Goal: Transaction & Acquisition: Obtain resource

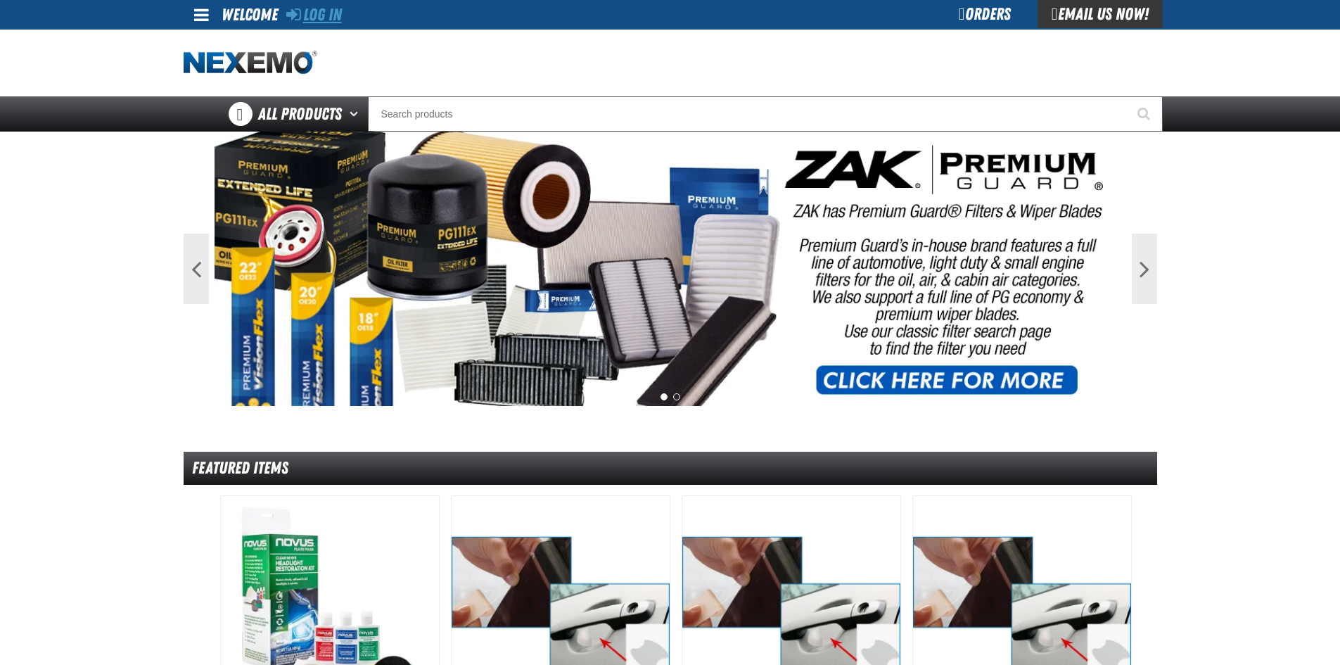
click at [333, 11] on link "Log In" at bounding box center [314, 15] width 56 height 20
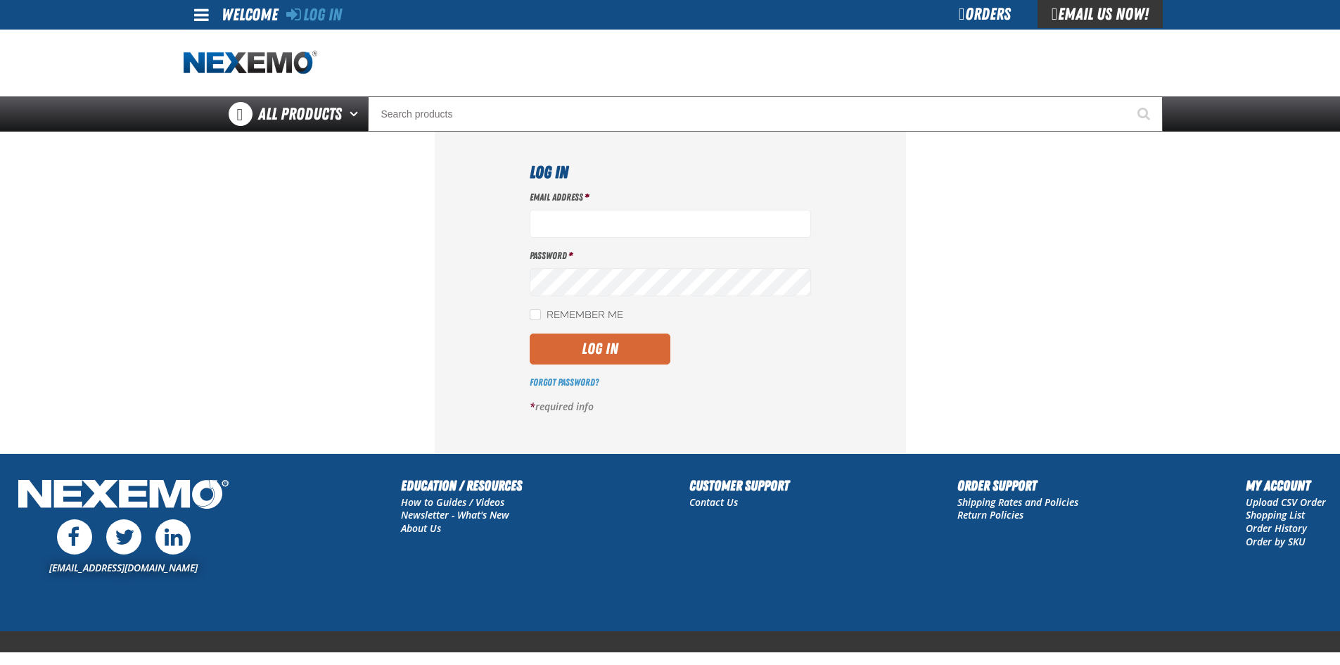
type input "ltucker03@vtaig.com"
click at [608, 350] on button "Log In" at bounding box center [600, 348] width 141 height 31
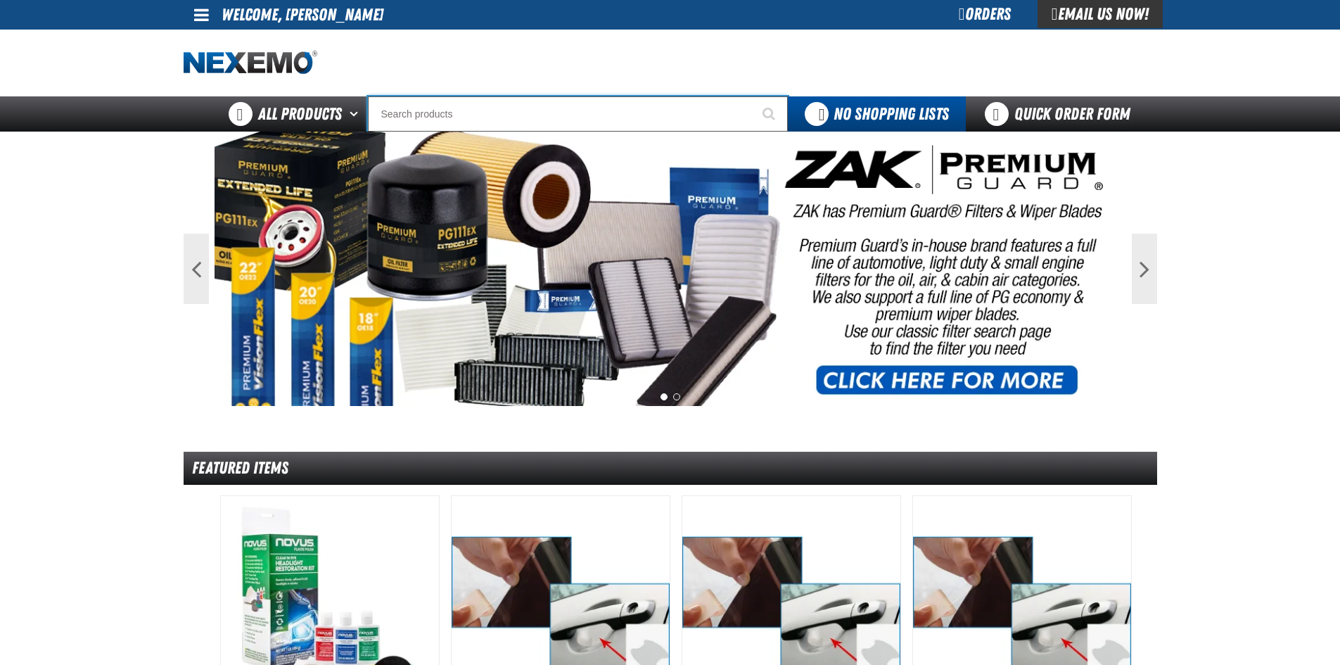
click at [450, 115] on input "Search" at bounding box center [578, 113] width 420 height 35
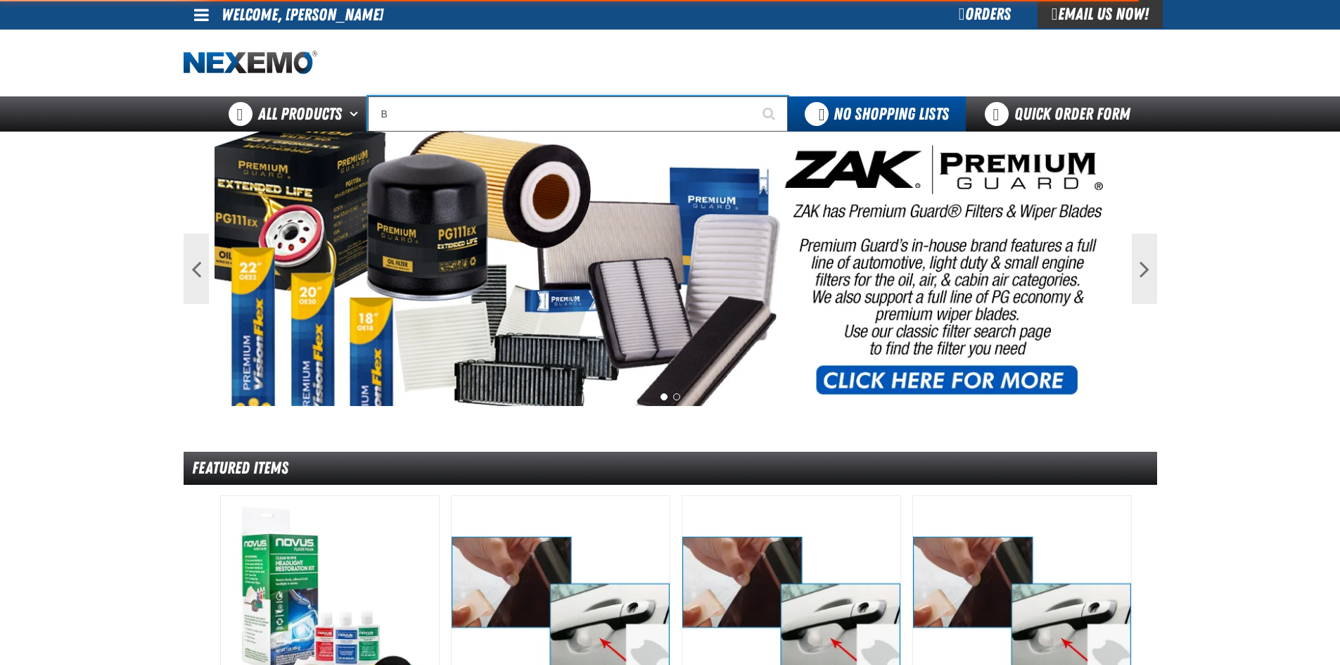
type input "BM"
type input "BMW"
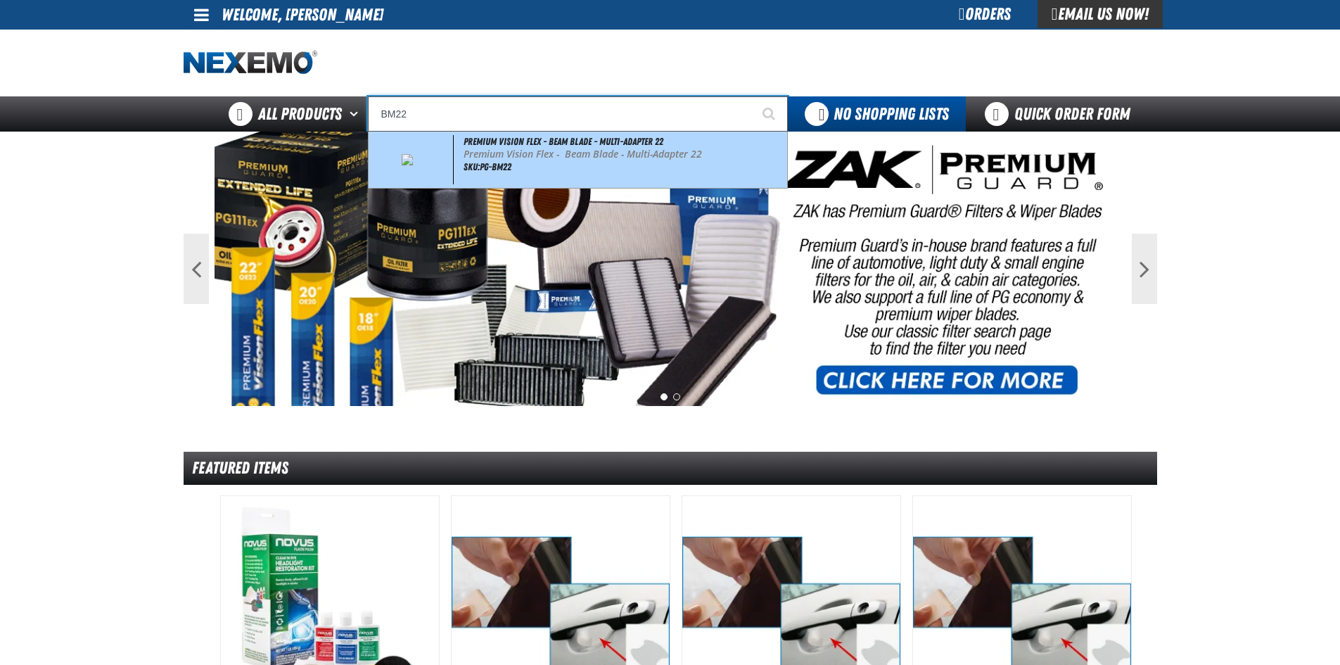
click at [484, 167] on span "SKU:PG-BM22" at bounding box center [488, 166] width 48 height 11
type input "Premium Vision Flex - Beam Blade - Multi-Adapter 22"
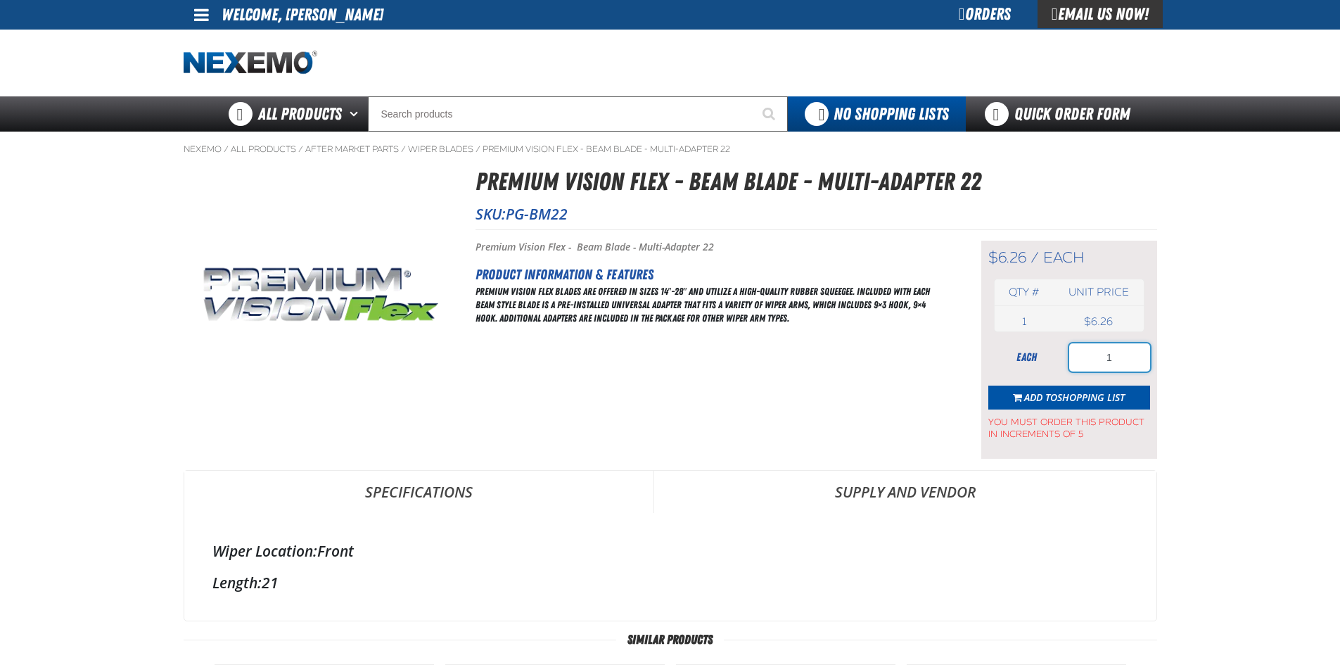
drag, startPoint x: 1120, startPoint y: 360, endPoint x: 1041, endPoint y: 365, distance: 79.7
click at [1041, 365] on div "each 1" at bounding box center [1069, 357] width 162 height 28
type input "20"
click at [1079, 391] on span "Shopping List" at bounding box center [1091, 396] width 68 height 13
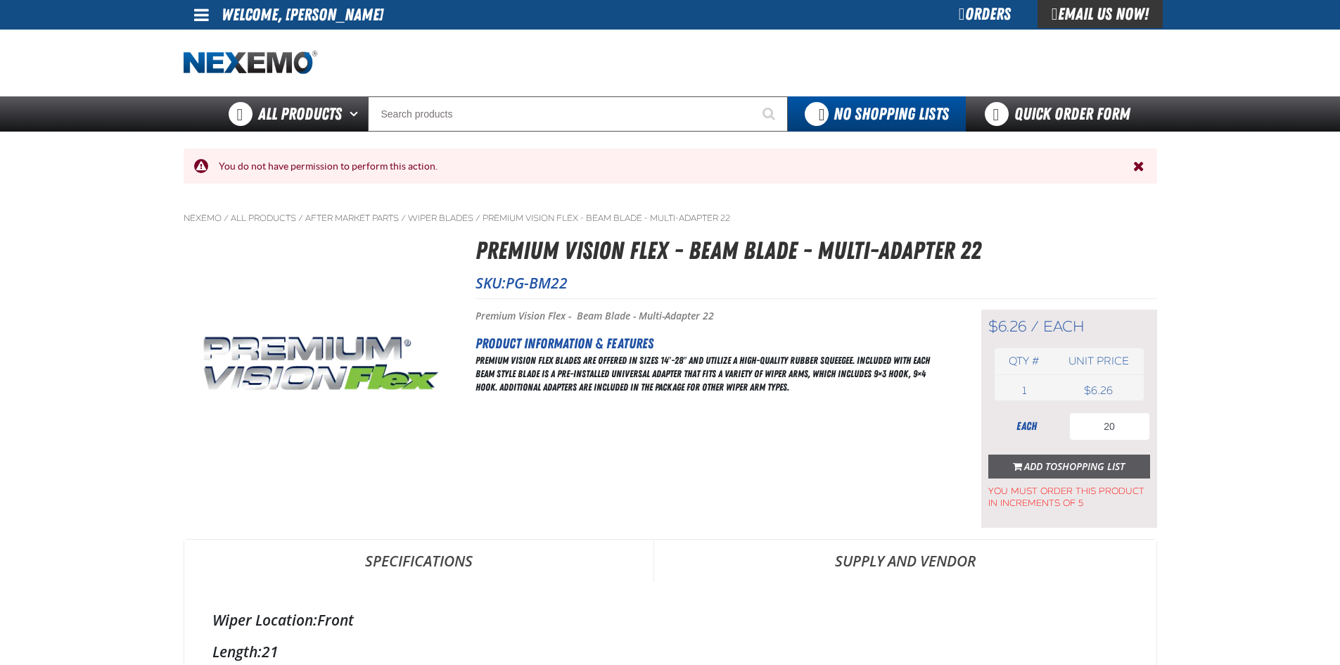
click at [1082, 462] on span "Shopping List" at bounding box center [1091, 465] width 68 height 13
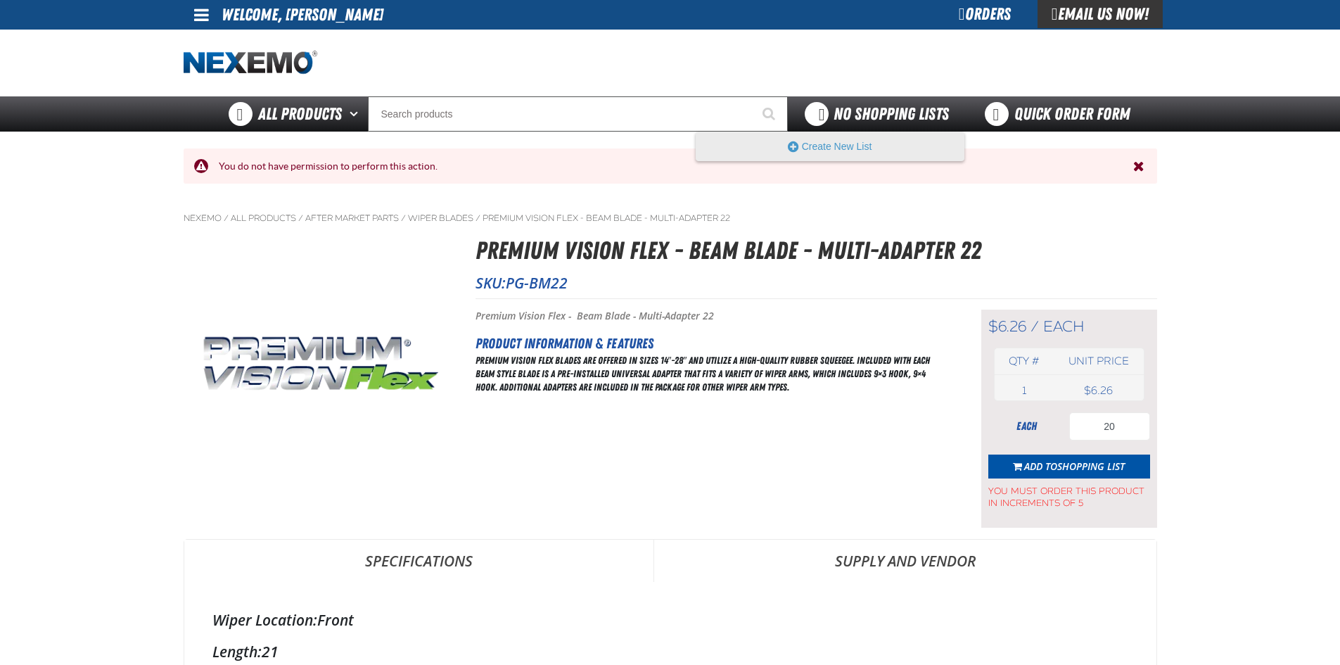
click at [847, 115] on span "No Shopping Lists" at bounding box center [891, 114] width 115 height 20
click at [846, 149] on button "Create New List" at bounding box center [829, 146] width 267 height 28
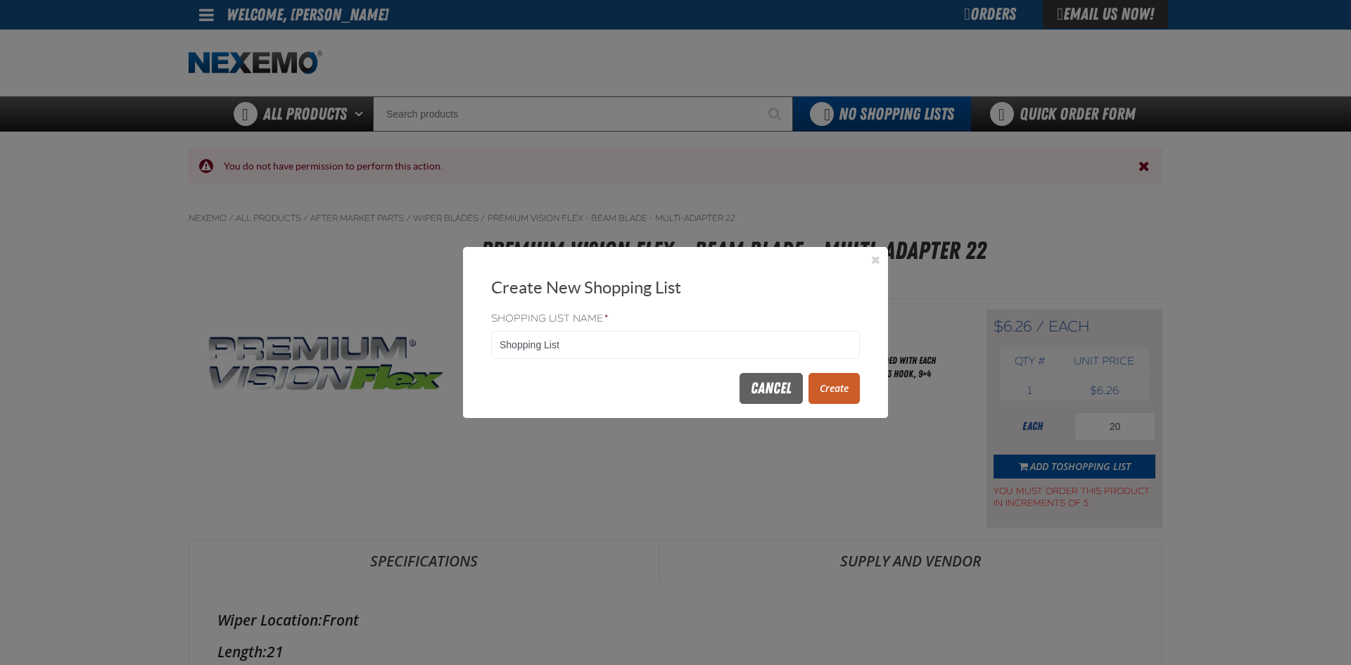
click at [841, 390] on button "Create" at bounding box center [833, 388] width 51 height 31
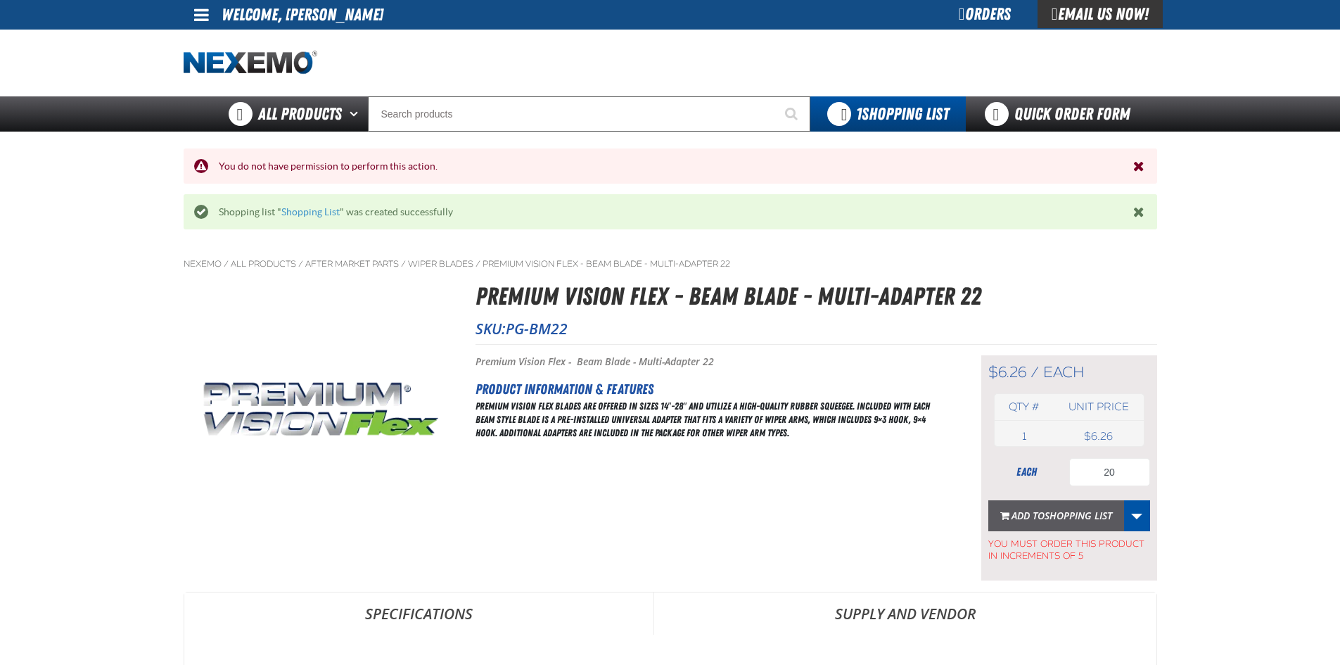
click at [1068, 511] on span "Shopping List" at bounding box center [1079, 515] width 68 height 13
